Goal: Task Accomplishment & Management: Complete application form

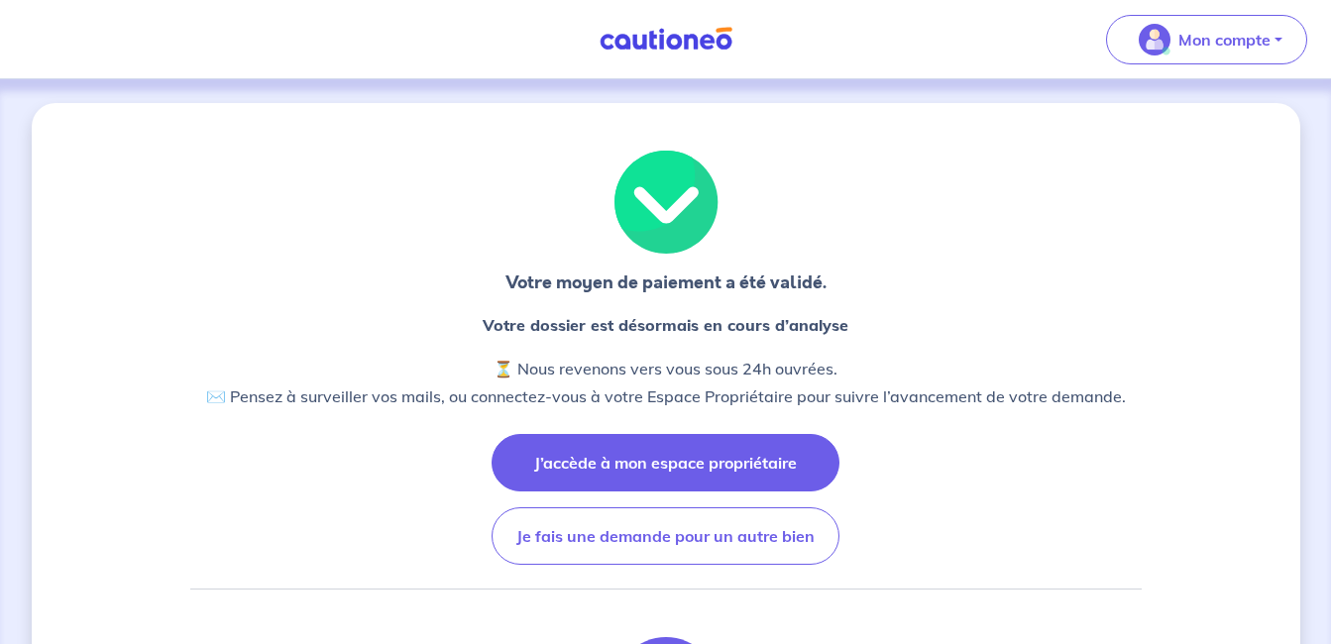
click at [631, 480] on button "J’accède à mon espace propriétaire" at bounding box center [666, 462] width 348 height 57
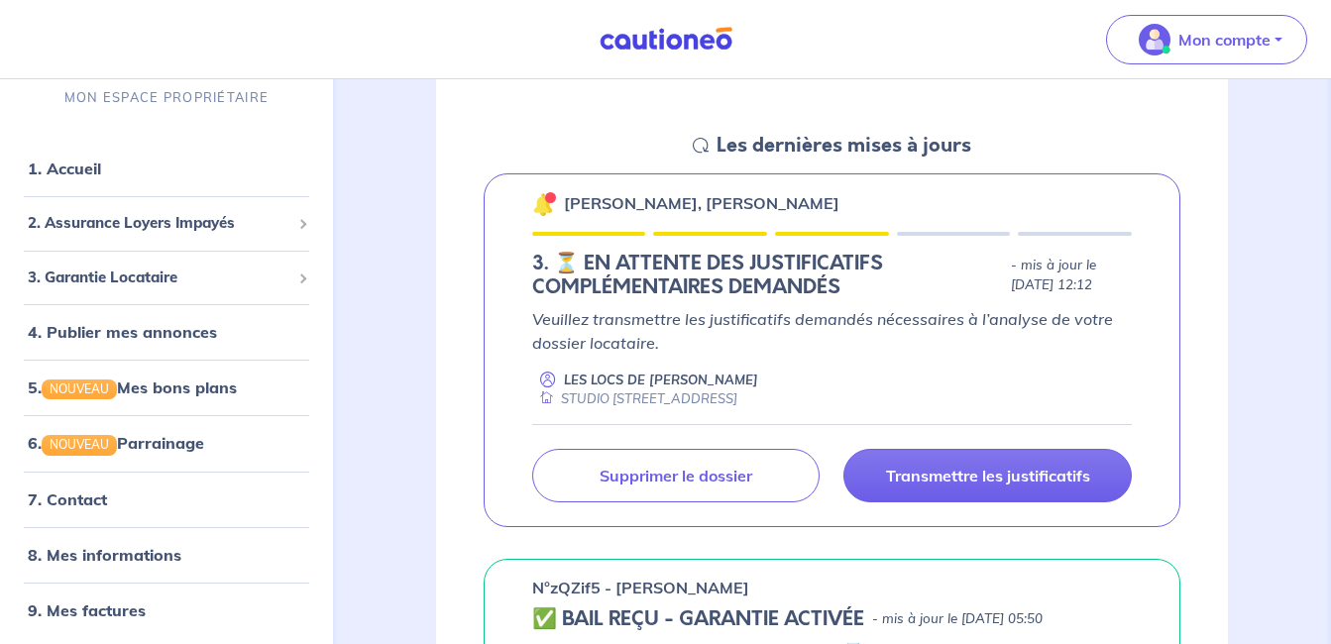
scroll to position [297, 0]
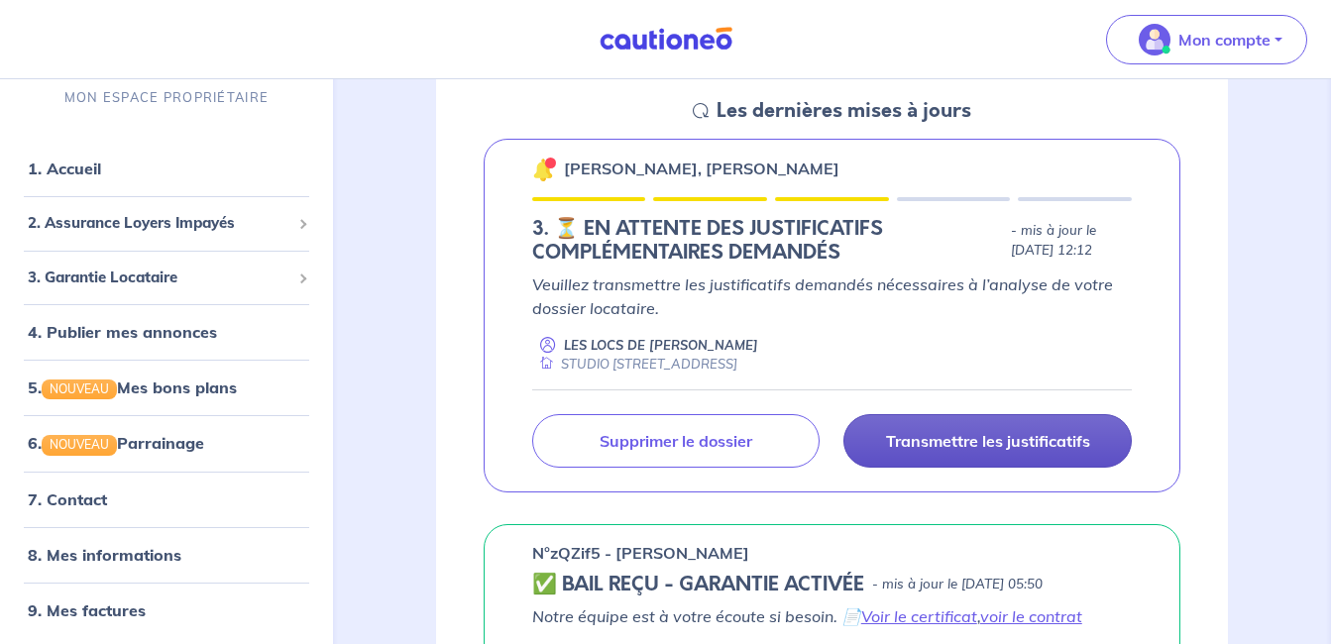
click at [933, 430] on link "Transmettre les justificatifs" at bounding box center [987, 441] width 288 height 54
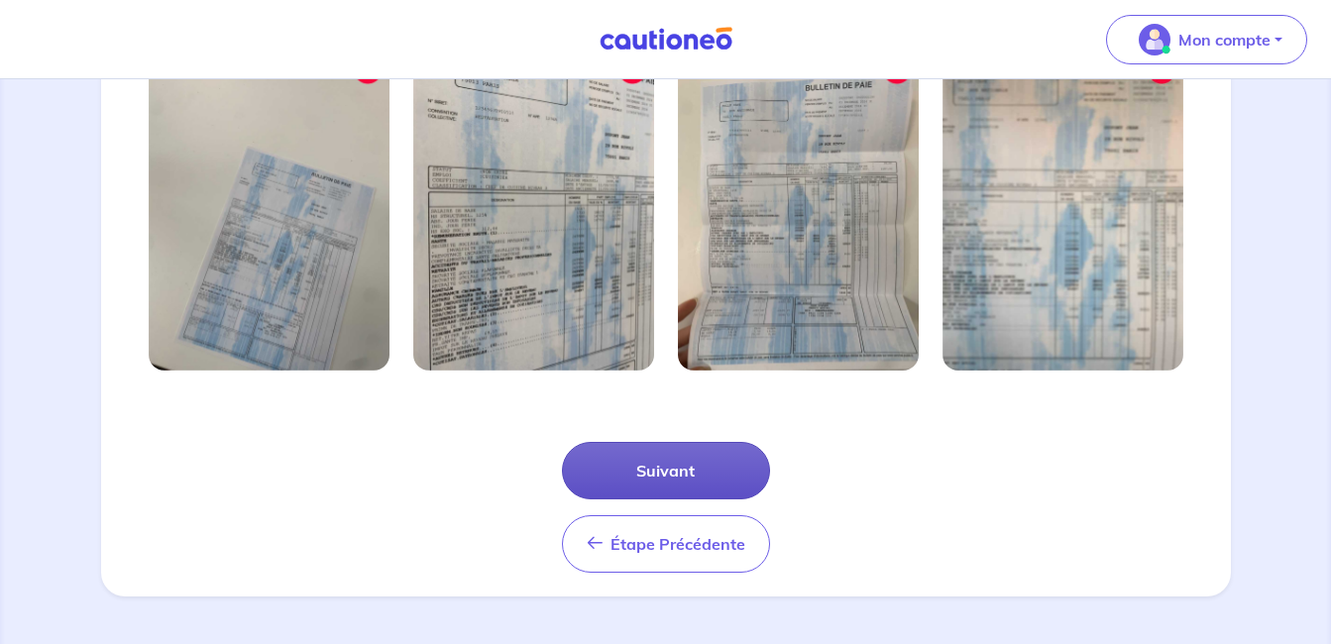
click at [651, 478] on button "Suivant" at bounding box center [666, 470] width 208 height 57
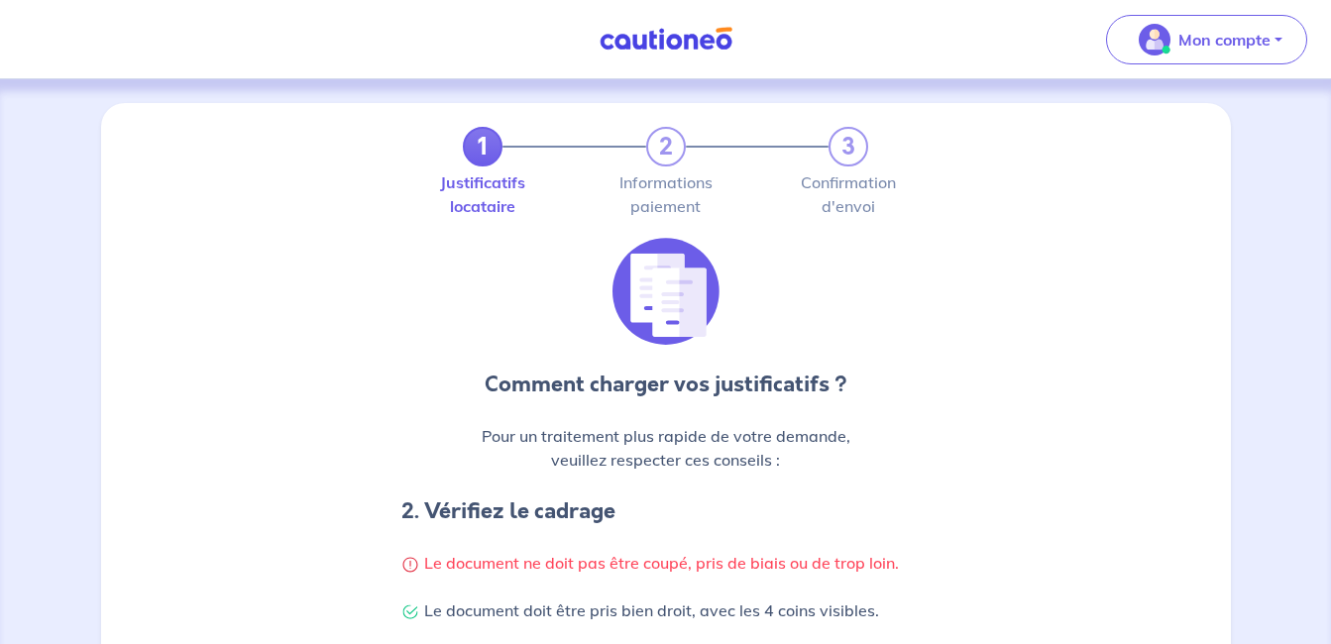
scroll to position [595, 0]
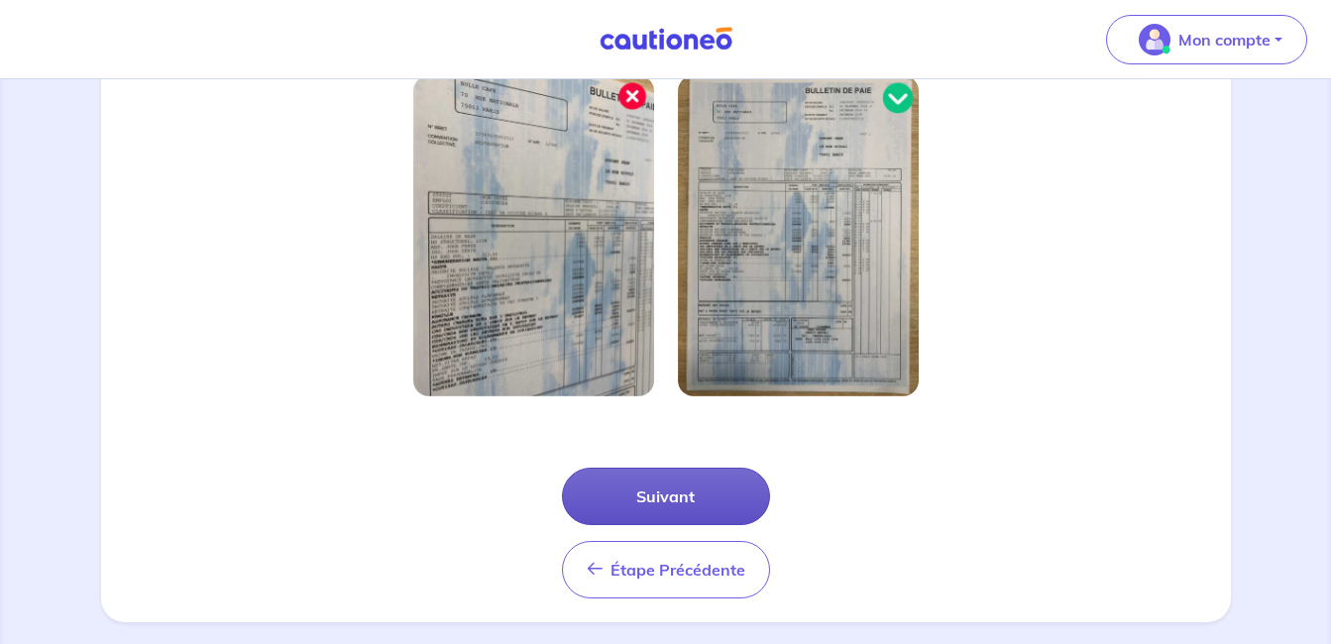
click at [650, 492] on button "Suivant" at bounding box center [666, 496] width 208 height 57
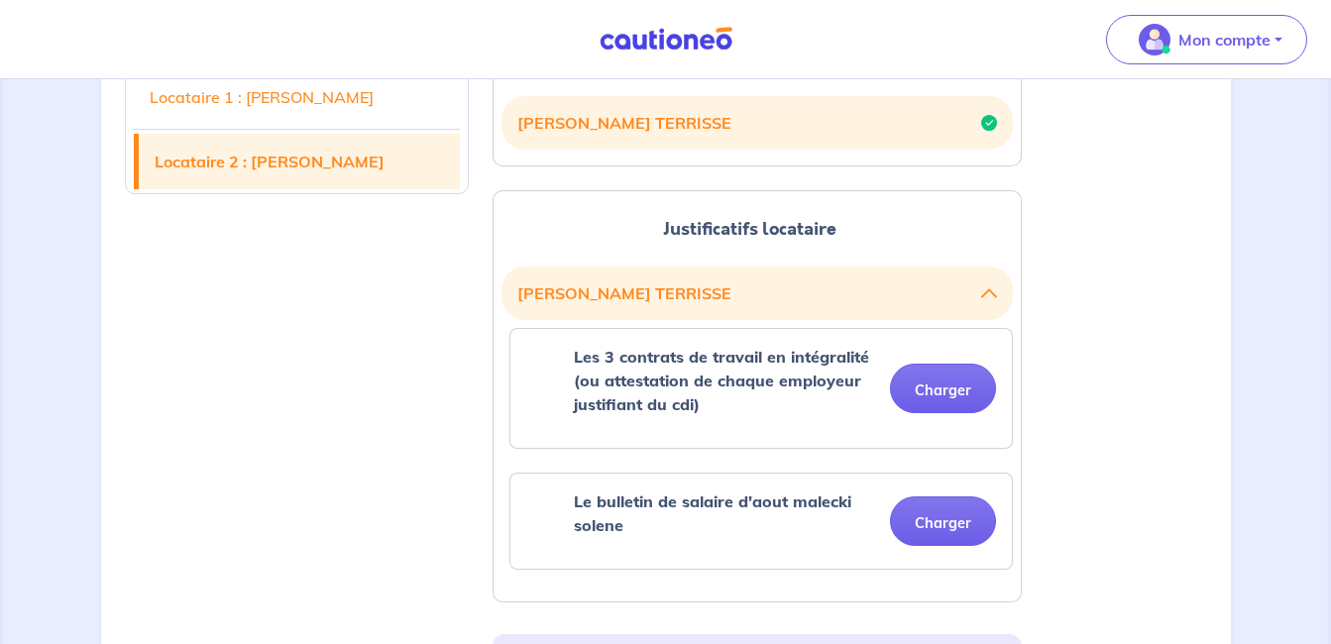
scroll to position [694, 0]
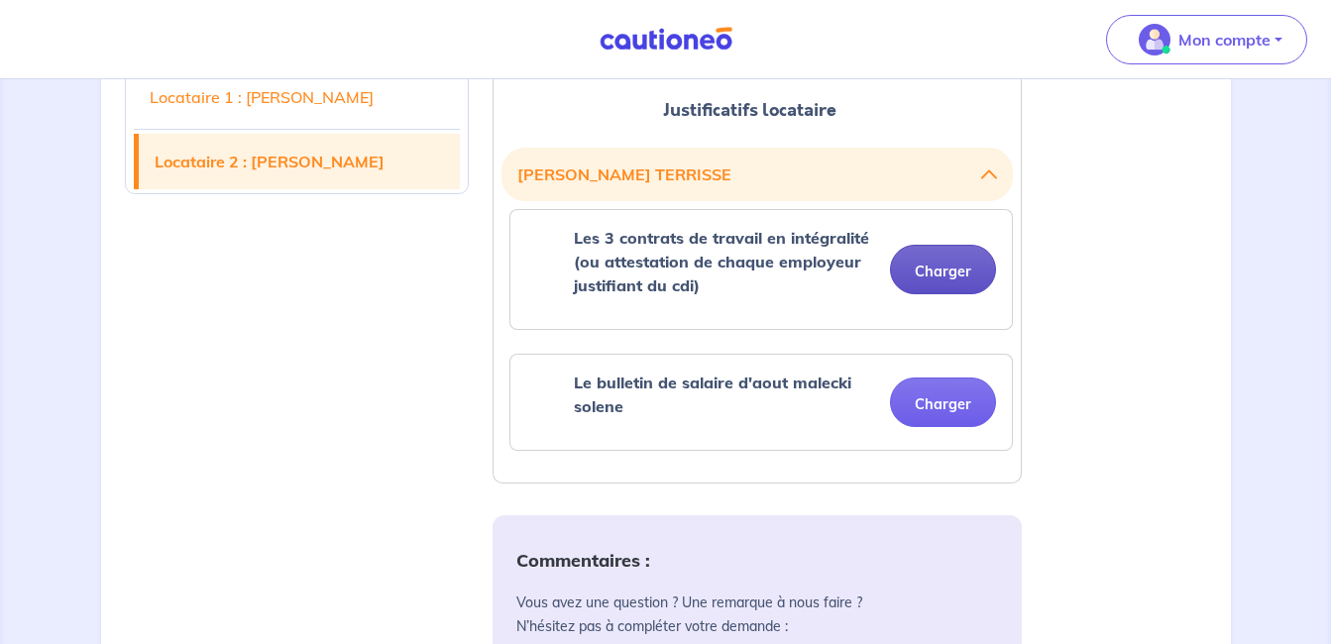
click at [974, 269] on button "Charger" at bounding box center [943, 270] width 106 height 50
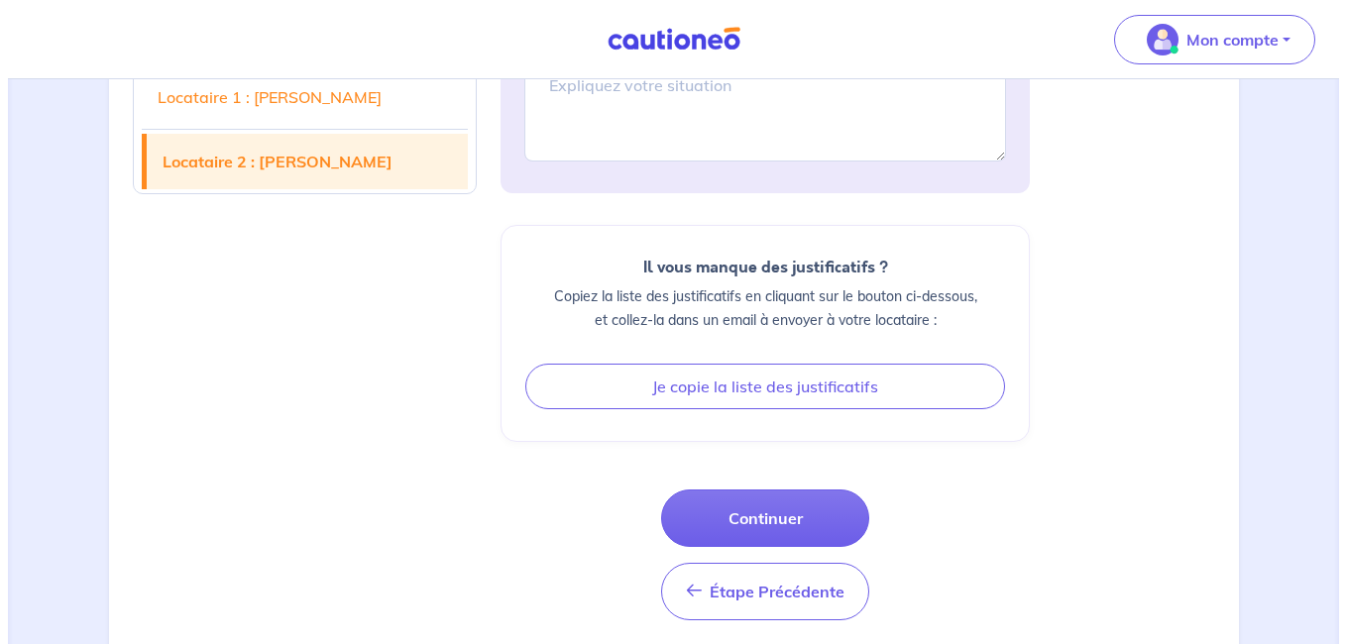
scroll to position [1509, 0]
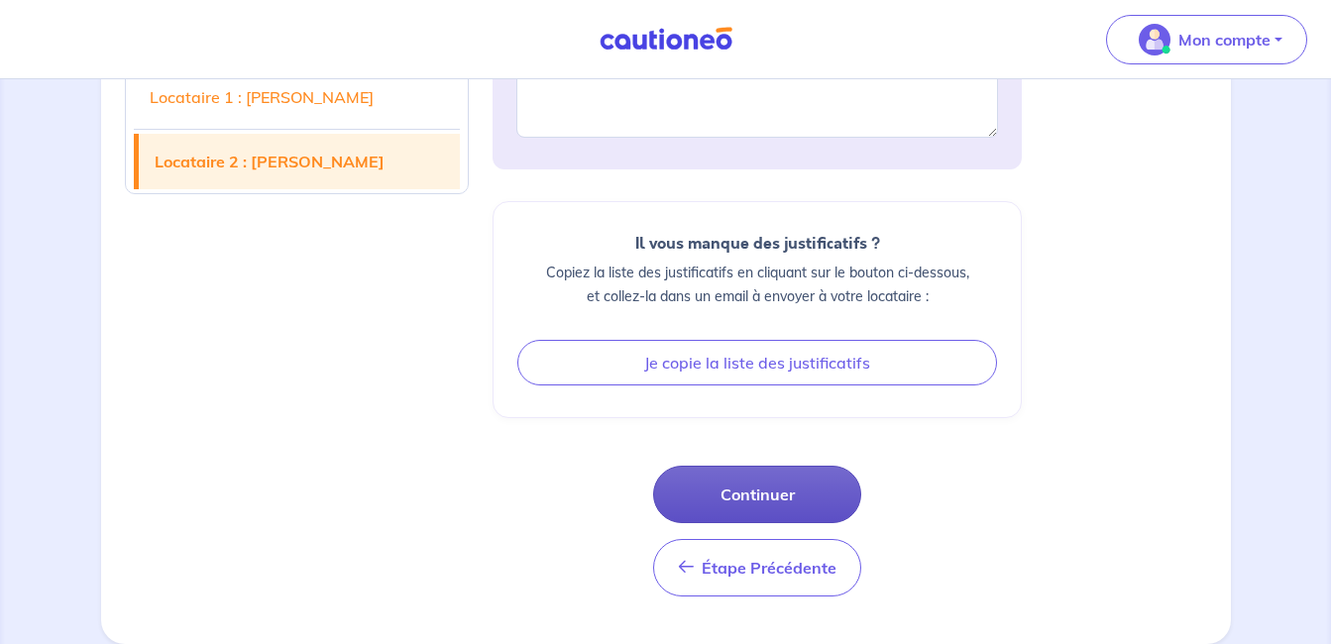
click at [763, 510] on button "Continuer" at bounding box center [757, 494] width 208 height 57
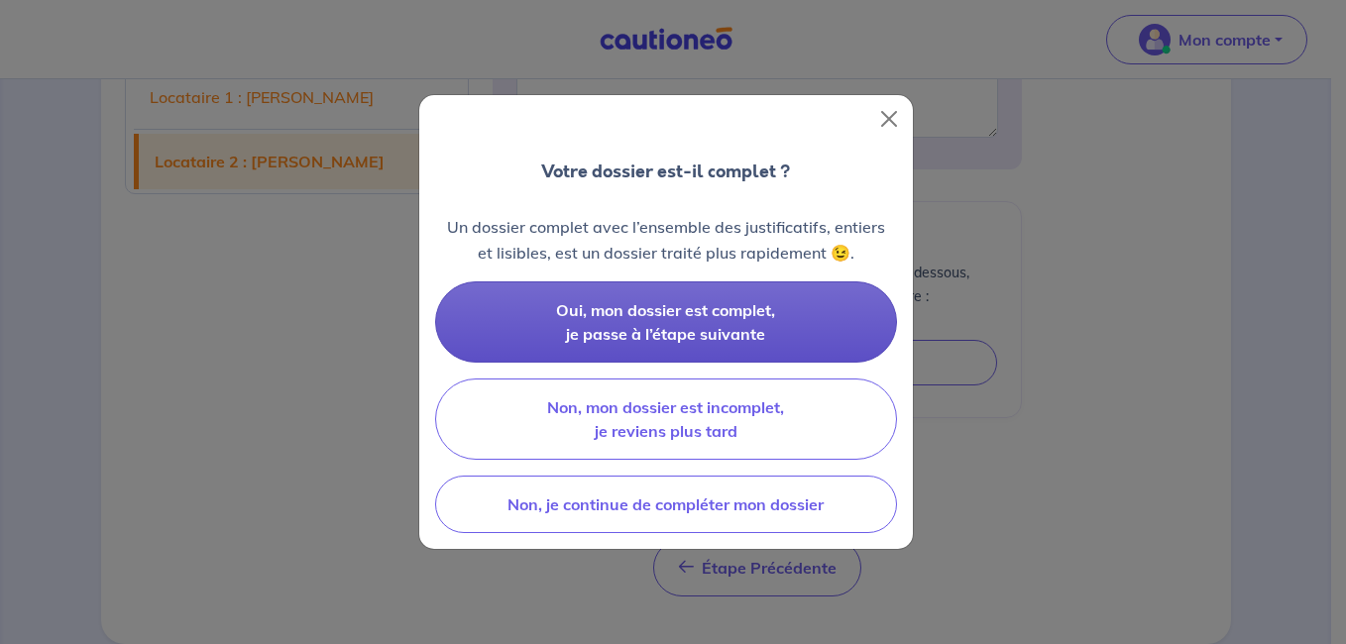
click at [691, 325] on span "Oui, mon dossier est complet, je passe à l’étape suivante" at bounding box center [665, 322] width 219 height 44
